Goal: Transaction & Acquisition: Purchase product/service

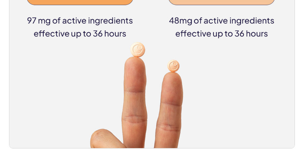
scroll to position [194, 0]
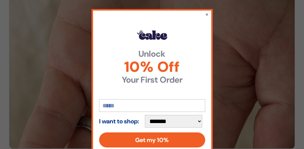
click at [205, 18] on div "**********" at bounding box center [151, 97] width 121 height 177
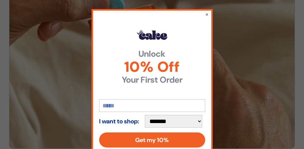
click at [208, 15] on button "×" at bounding box center [206, 14] width 3 height 6
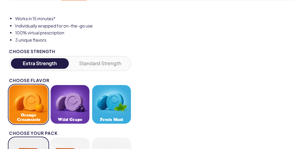
scroll to position [348, 0]
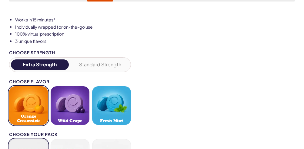
click at [98, 65] on button "Standard Strength" at bounding box center [100, 65] width 58 height 11
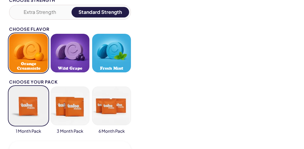
scroll to position [401, 0]
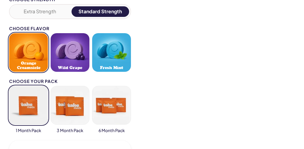
click at [116, 56] on button "Fresh Mint" at bounding box center [111, 52] width 39 height 39
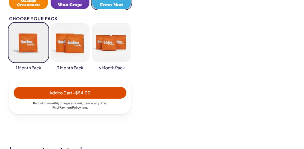
scroll to position [464, 0]
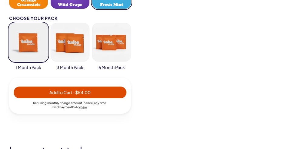
click at [93, 92] on span "Add to Cart - $54.00" at bounding box center [69, 92] width 105 height 7
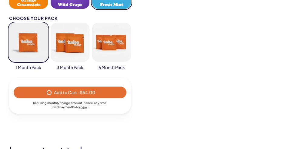
select select "*"
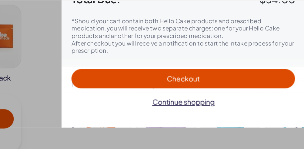
scroll to position [104, 0]
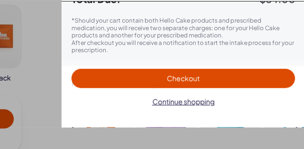
click at [151, 84] on div at bounding box center [152, 74] width 304 height 149
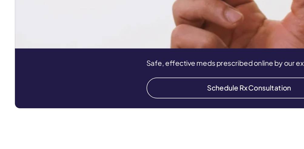
scroll to position [1039, 0]
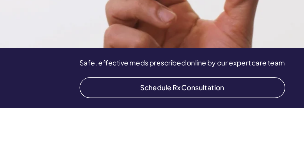
click at [128, 101] on link "Schedule Rx Consultation" at bounding box center [151, 107] width 125 height 13
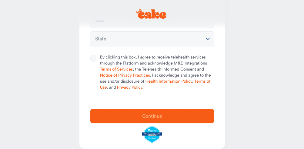
scroll to position [49, 0]
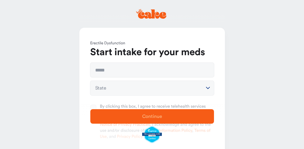
scroll to position [56, 0]
